Goal: Task Accomplishment & Management: Manage account settings

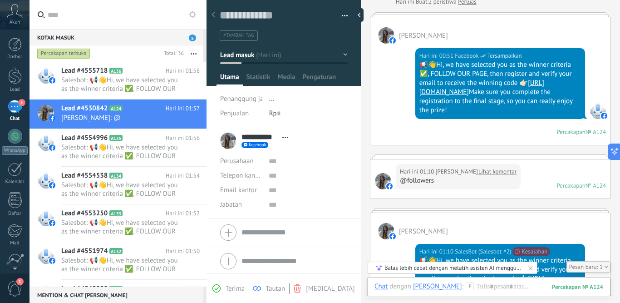
scroll to position [101, 0]
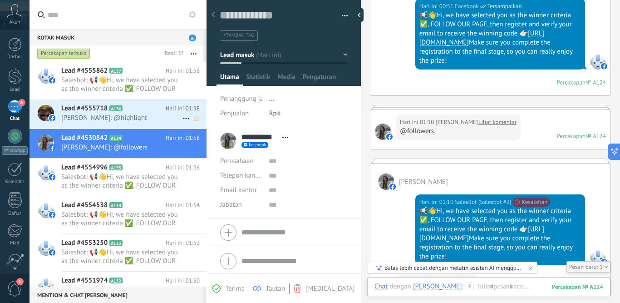
click at [128, 112] on icon at bounding box center [129, 108] width 9 height 9
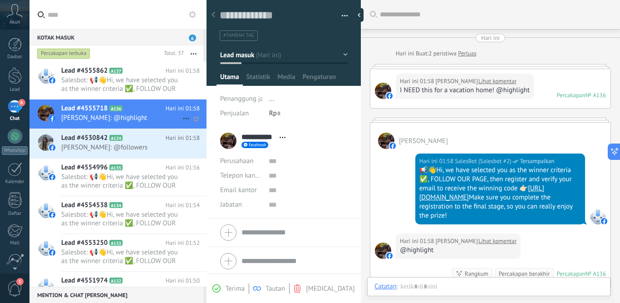
scroll to position [109, 0]
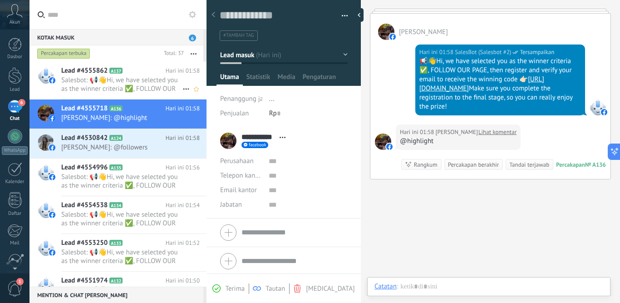
click at [136, 93] on div "Lead #4555862 A137 Hari ini 01:58 Salesbot: 📢👋Hi, we have selected you as the w…" at bounding box center [133, 80] width 145 height 37
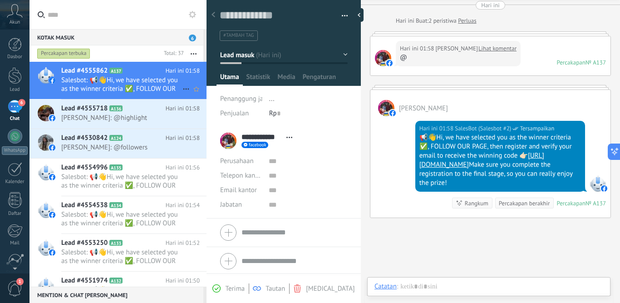
scroll to position [14, 0]
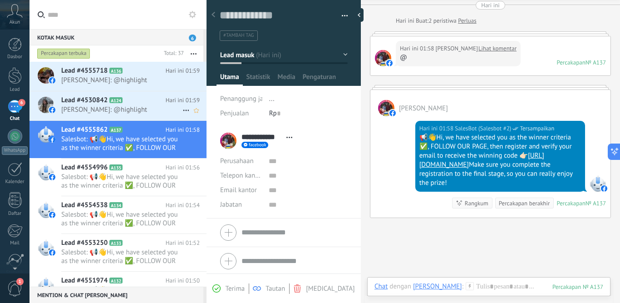
click at [142, 101] on h2 "Lead #4530842 A124" at bounding box center [113, 100] width 104 height 9
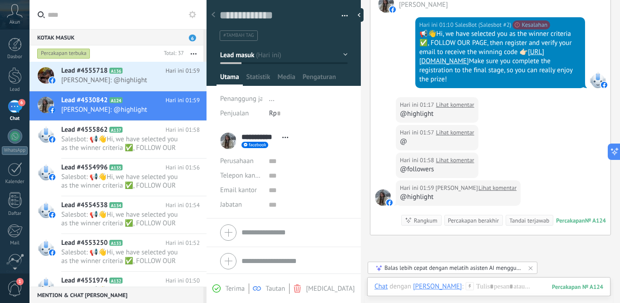
scroll to position [233, 0]
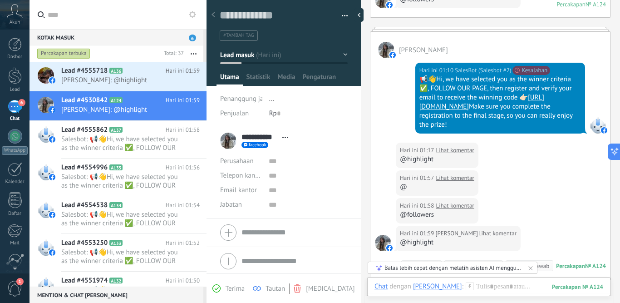
drag, startPoint x: 470, startPoint y: 128, endPoint x: 415, endPoint y: 80, distance: 72.7
click at [415, 80] on div "Hari ini 01:10 SalesBot (Salesbot #2) Penerima telah membatasi atau tidak mener…" at bounding box center [500, 98] width 170 height 71
copy div "📢👋Hi, we have selected you as the winner criteria ✅, FOLLOW OUR PAGE, then regi…"
click at [131, 74] on icon at bounding box center [129, 70] width 9 height 9
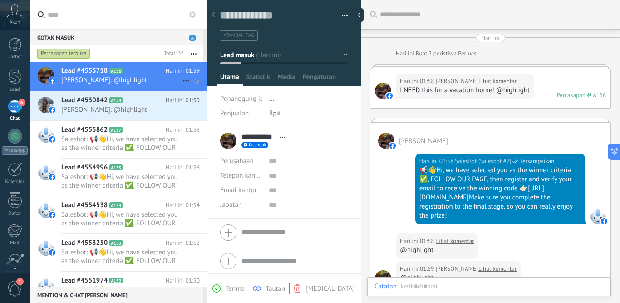
scroll to position [14, 0]
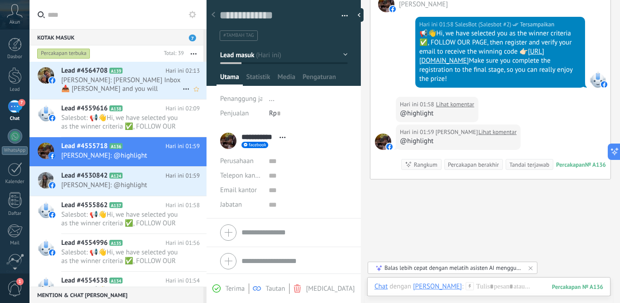
click at [140, 75] on h2 "Lead #4564708 A139" at bounding box center [113, 70] width 104 height 9
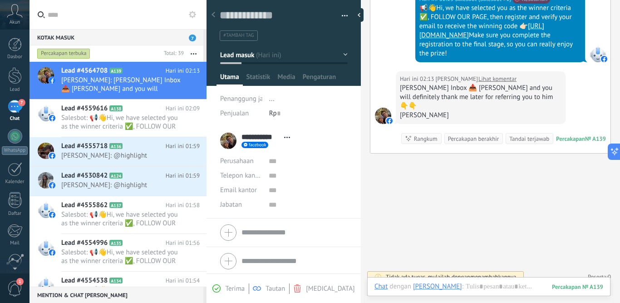
scroll to position [161, 0]
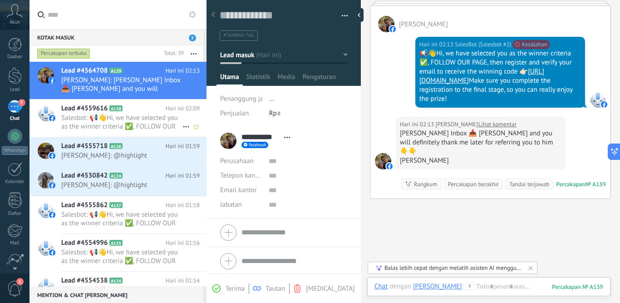
click at [122, 124] on span "Salesbot: 📢👋Hi, we have selected you as the winner criteria ✅, FOLLOW OUR PAGE,…" at bounding box center [121, 121] width 121 height 17
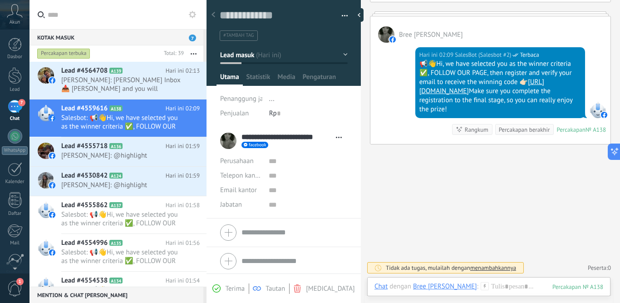
scroll to position [32, 0]
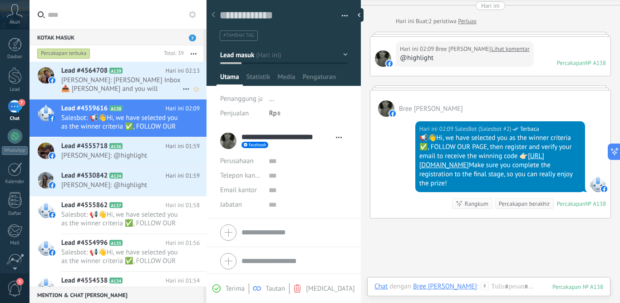
click at [114, 77] on span "[PERSON_NAME]: [PERSON_NAME] Inbox 📥 [PERSON_NAME] and you will definitely than…" at bounding box center [121, 84] width 121 height 17
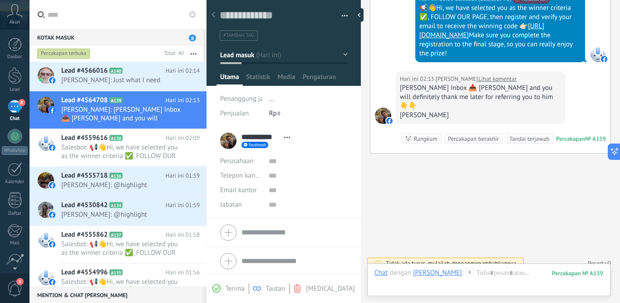
scroll to position [161, 0]
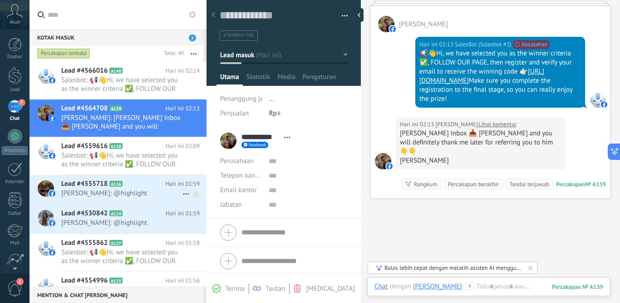
click at [116, 190] on span "[PERSON_NAME]: @highlight" at bounding box center [121, 193] width 121 height 9
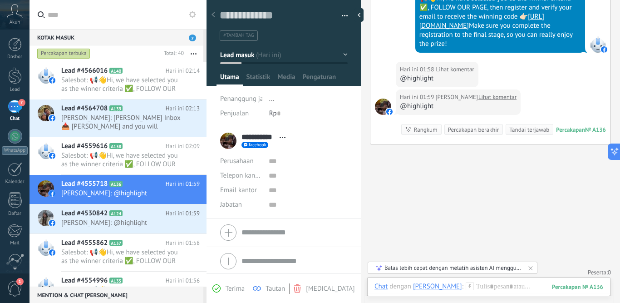
scroll to position [35, 0]
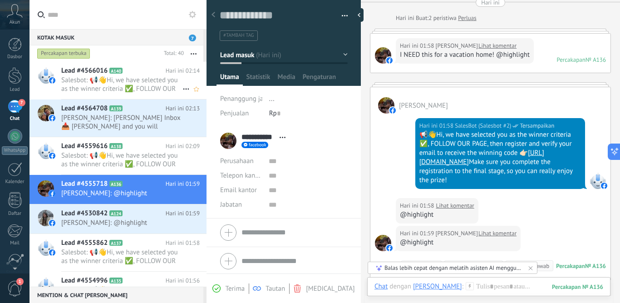
click at [128, 78] on span "Salesbot: 📢👋Hi, we have selected you as the winner criteria ✅, FOLLOW OUR PAGE,…" at bounding box center [121, 84] width 121 height 17
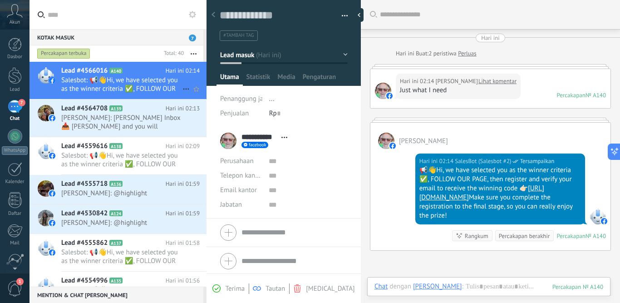
scroll to position [33, 0]
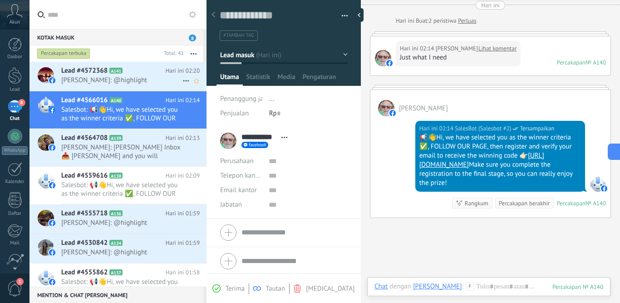
click at [106, 82] on span "[PERSON_NAME]: @highlight" at bounding box center [121, 80] width 121 height 9
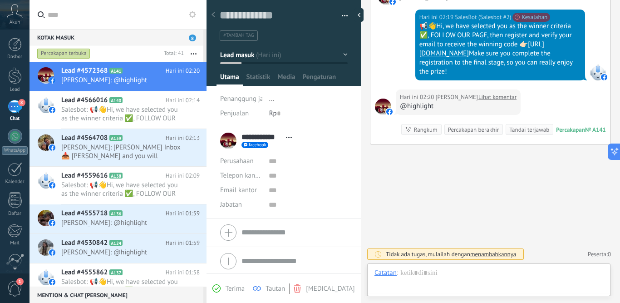
scroll to position [98, 0]
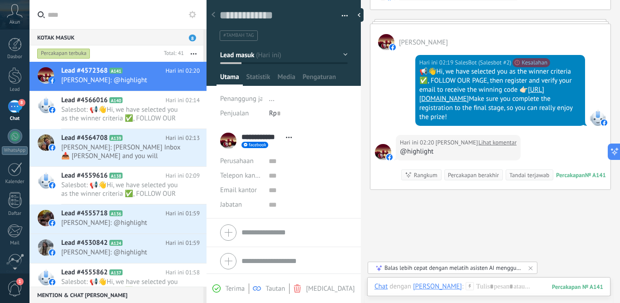
drag, startPoint x: 469, startPoint y: 118, endPoint x: 413, endPoint y: 73, distance: 72.1
click at [413, 73] on div "Hari ini 02:19 SalesBot (Salesbot #2) Penerima telah membatasi atau tidak mener…" at bounding box center [490, 92] width 240 height 84
copy div "📢👋Hi, we have selected you as the winner criteria ✅, FOLLOW OUR PAGE, then regi…"
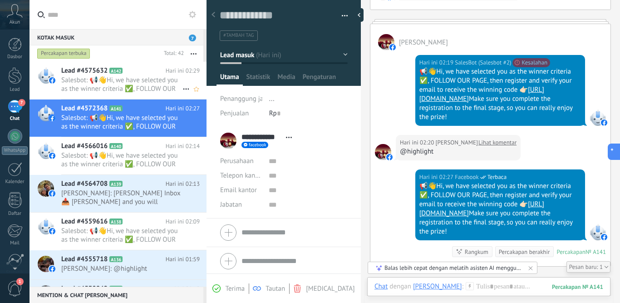
click at [124, 81] on span "Salesbot: 📢👋Hi, we have selected you as the winner criteria ✅, FOLLOW OUR PAGE,…" at bounding box center [121, 84] width 121 height 17
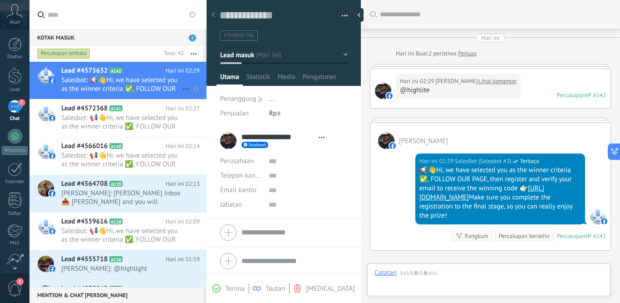
type textarea "**********"
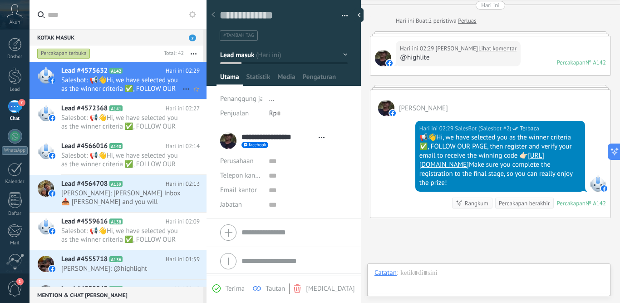
scroll to position [14, 0]
